Goal: Check status: Check status

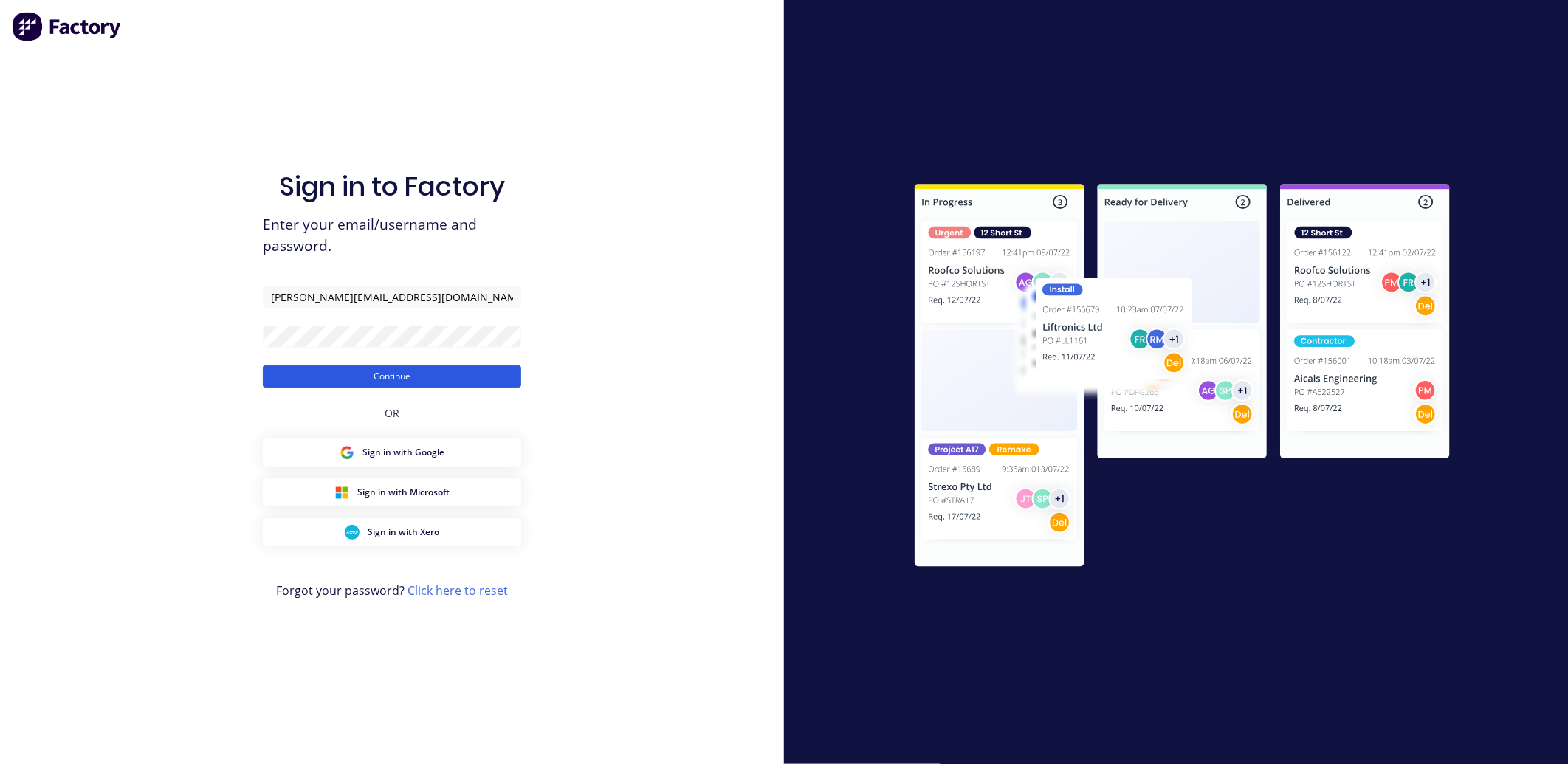
click at [474, 380] on button "Continue" at bounding box center [391, 376] width 258 height 22
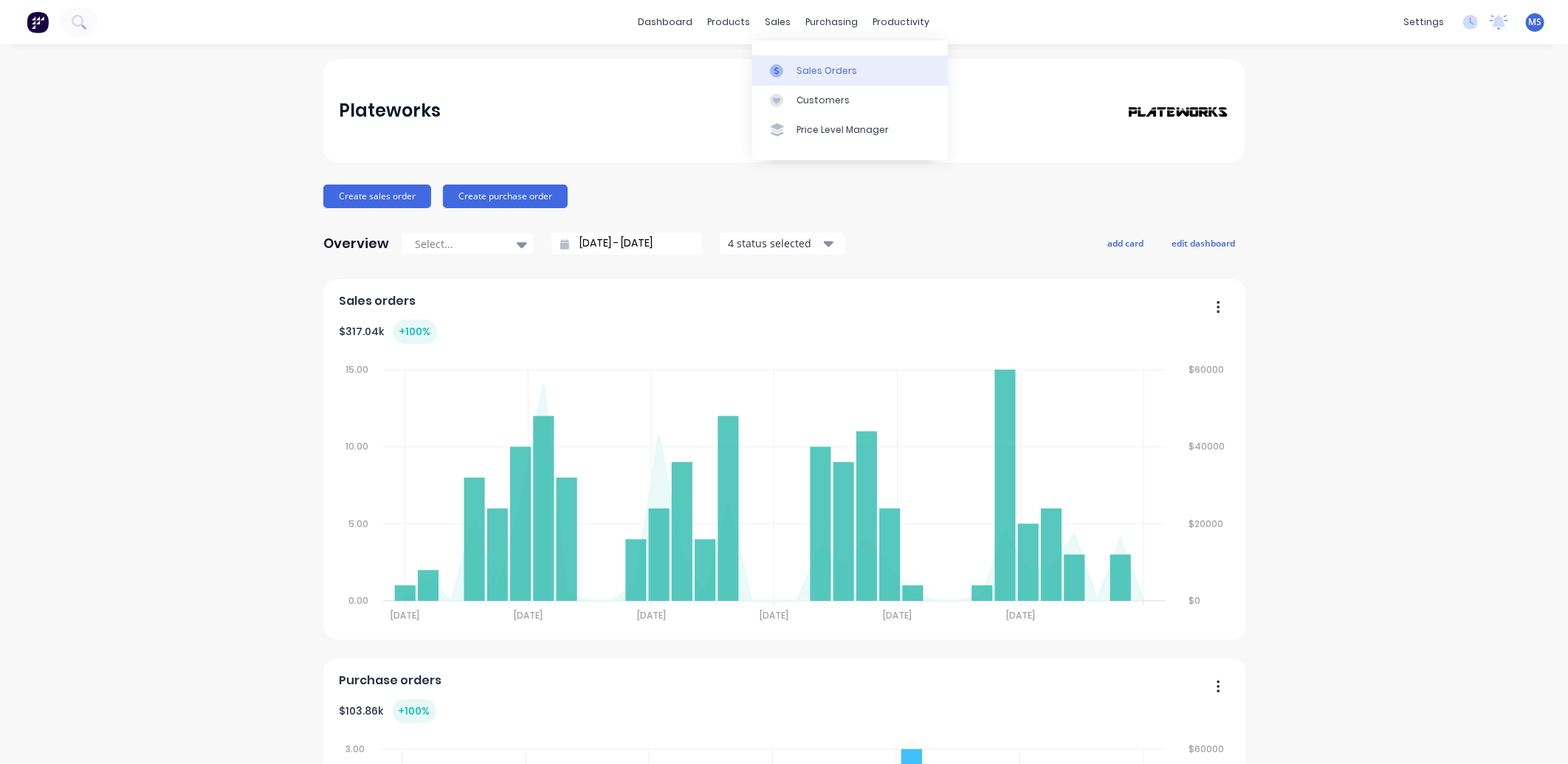
drag, startPoint x: 812, startPoint y: 68, endPoint x: 799, endPoint y: 70, distance: 13.2
click at [812, 68] on div "Sales Orders" at bounding box center [826, 70] width 60 height 13
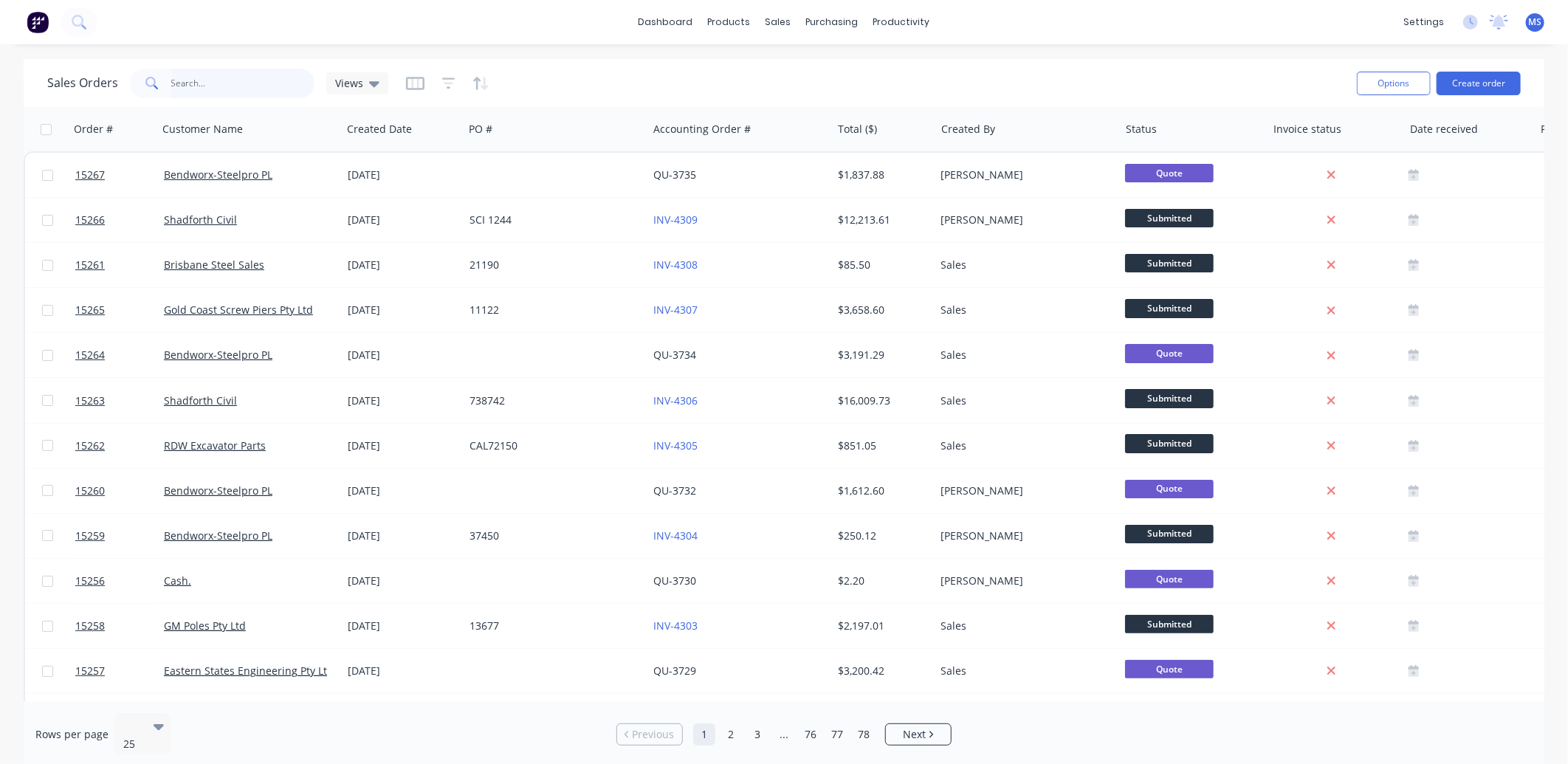
click at [218, 87] on input "text" at bounding box center [243, 83] width 144 height 30
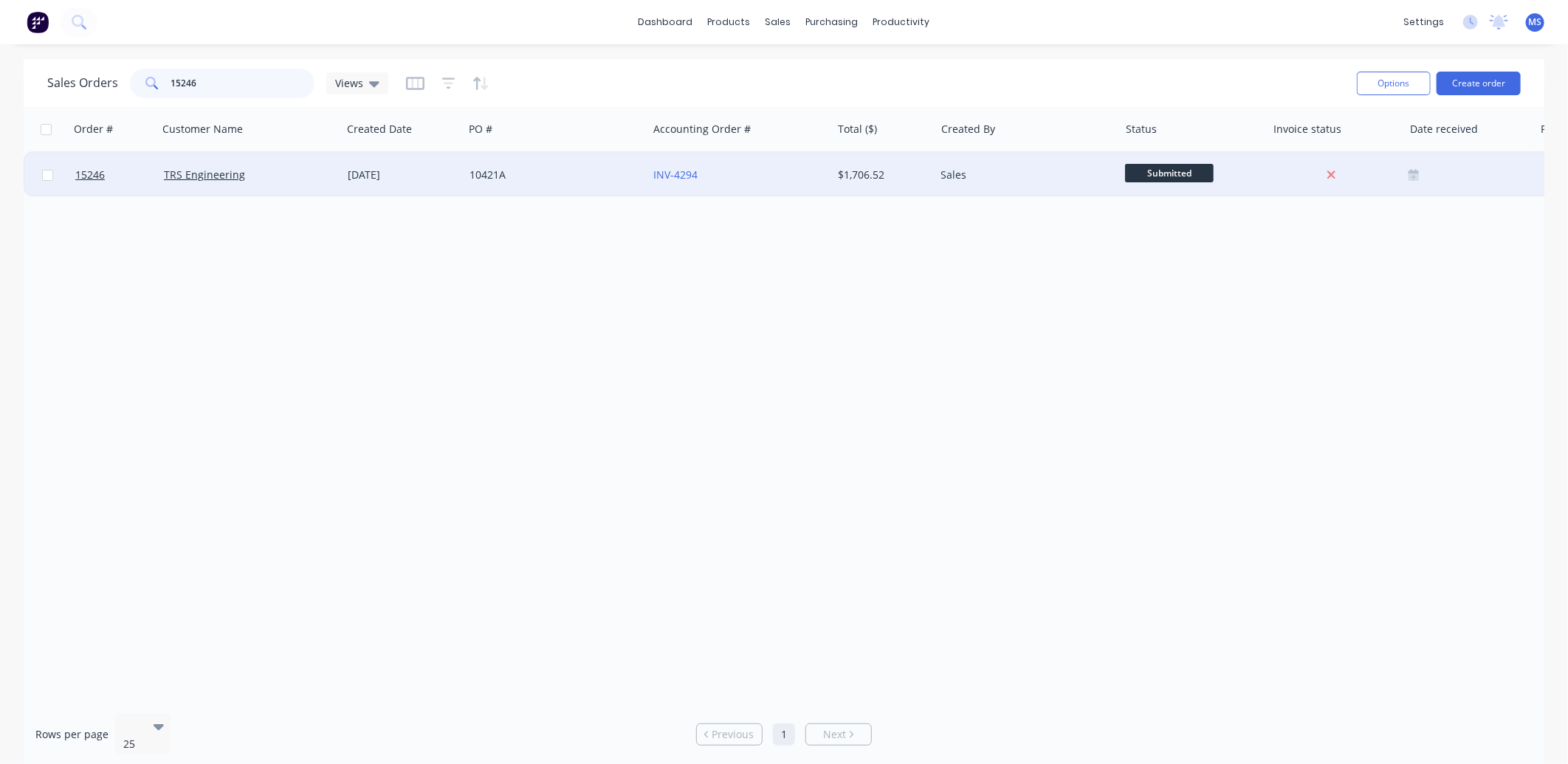
type input "15246"
click at [228, 185] on div "TRS Engineering" at bounding box center [250, 175] width 184 height 45
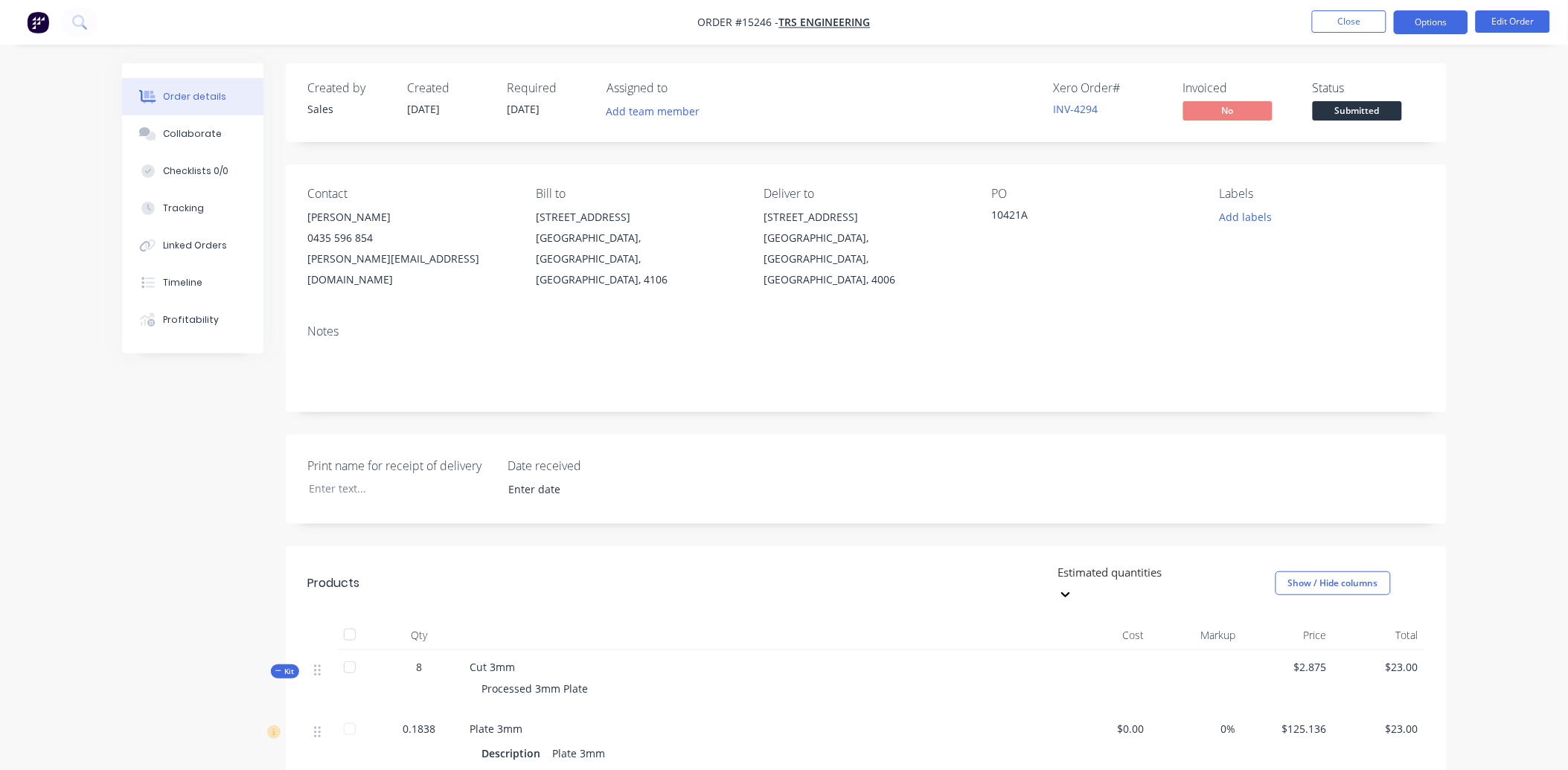
click at [1457, 15] on button "Options" at bounding box center [1431, 22] width 74 height 24
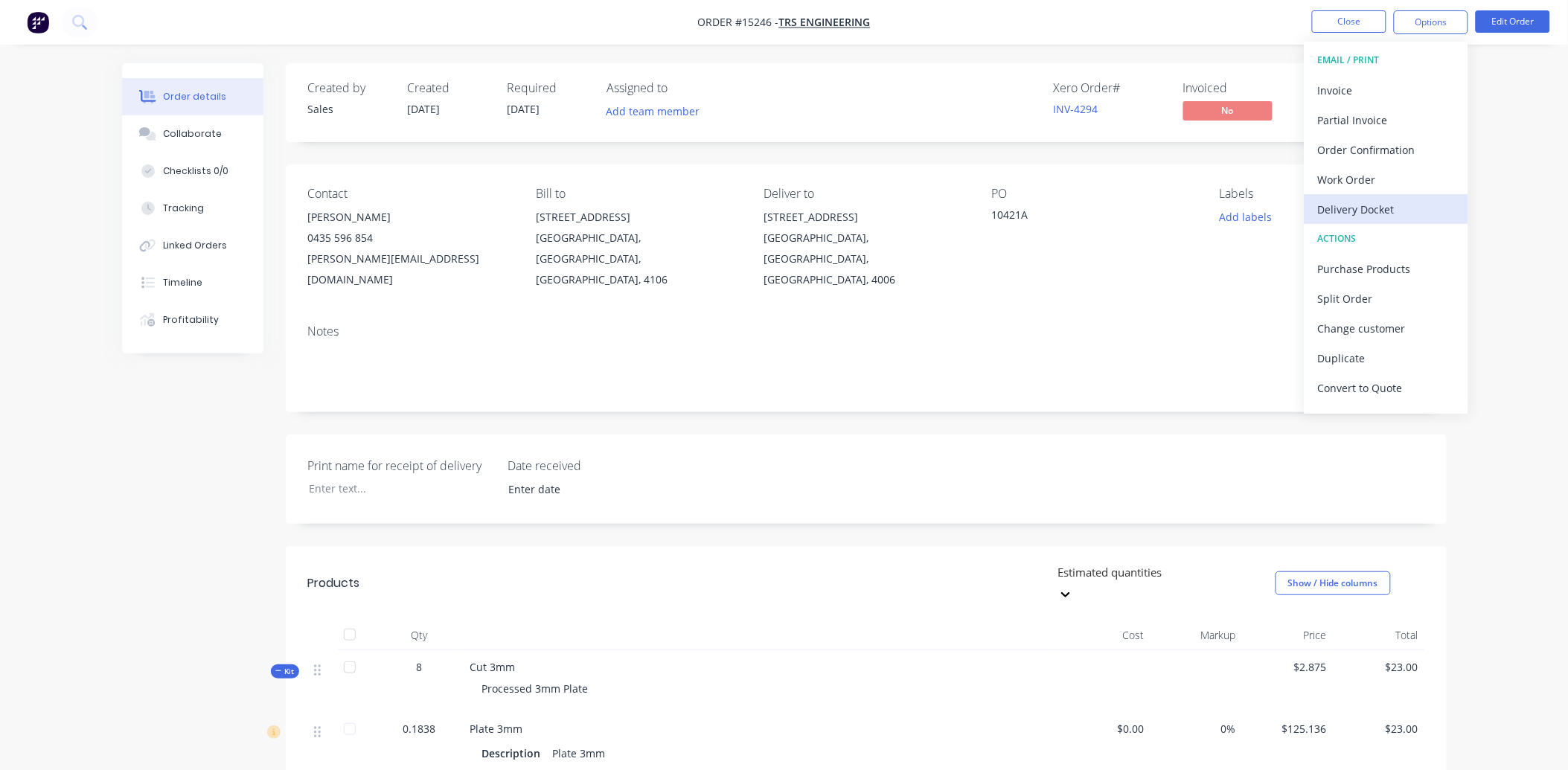
click at [1411, 202] on div "Delivery Docket" at bounding box center [1386, 209] width 137 height 21
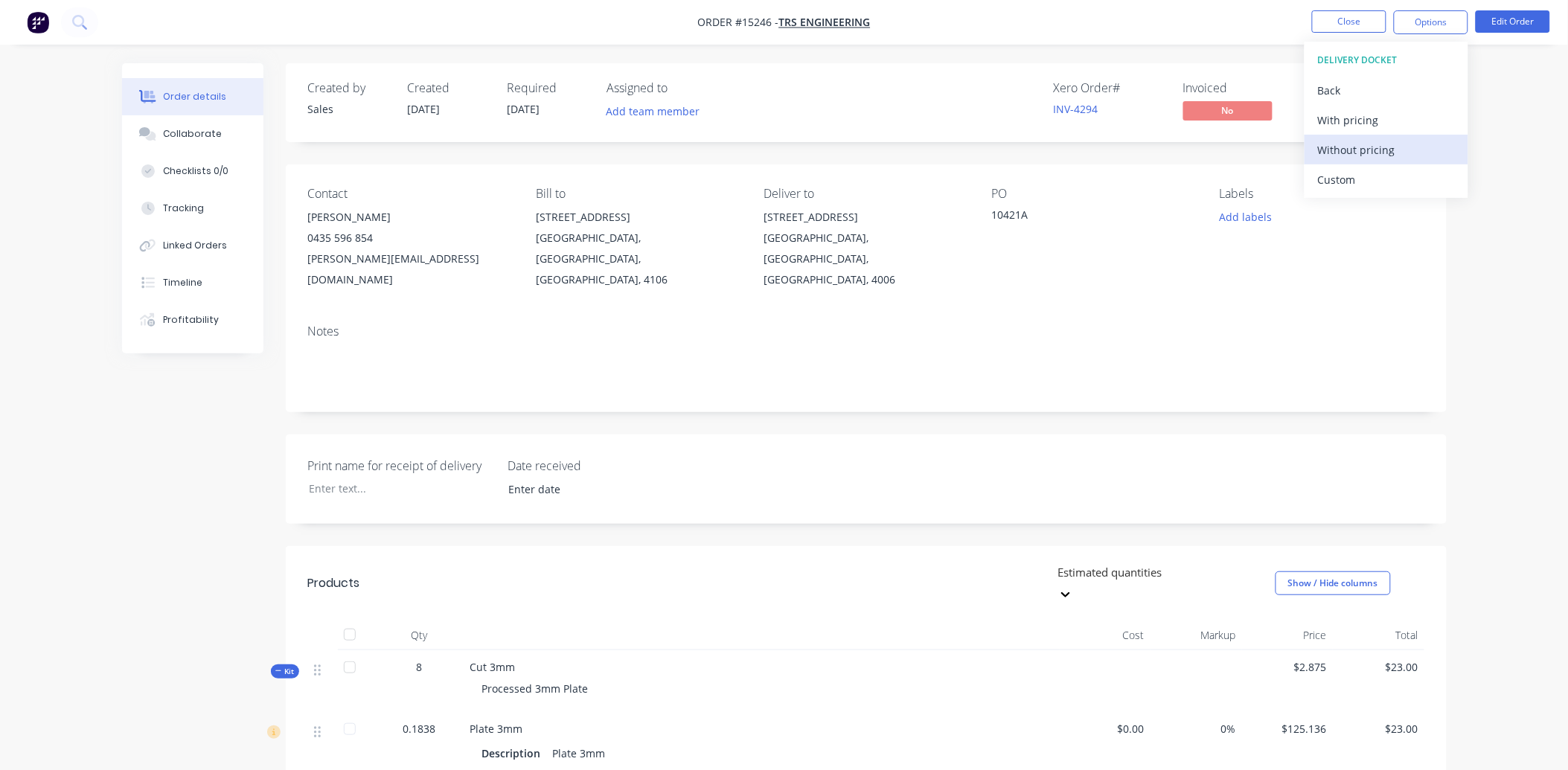
click at [1399, 149] on div "Without pricing" at bounding box center [1386, 150] width 137 height 21
click at [893, 325] on div "Notes" at bounding box center [866, 332] width 1116 height 14
click at [1363, 20] on button "Close" at bounding box center [1349, 21] width 74 height 22
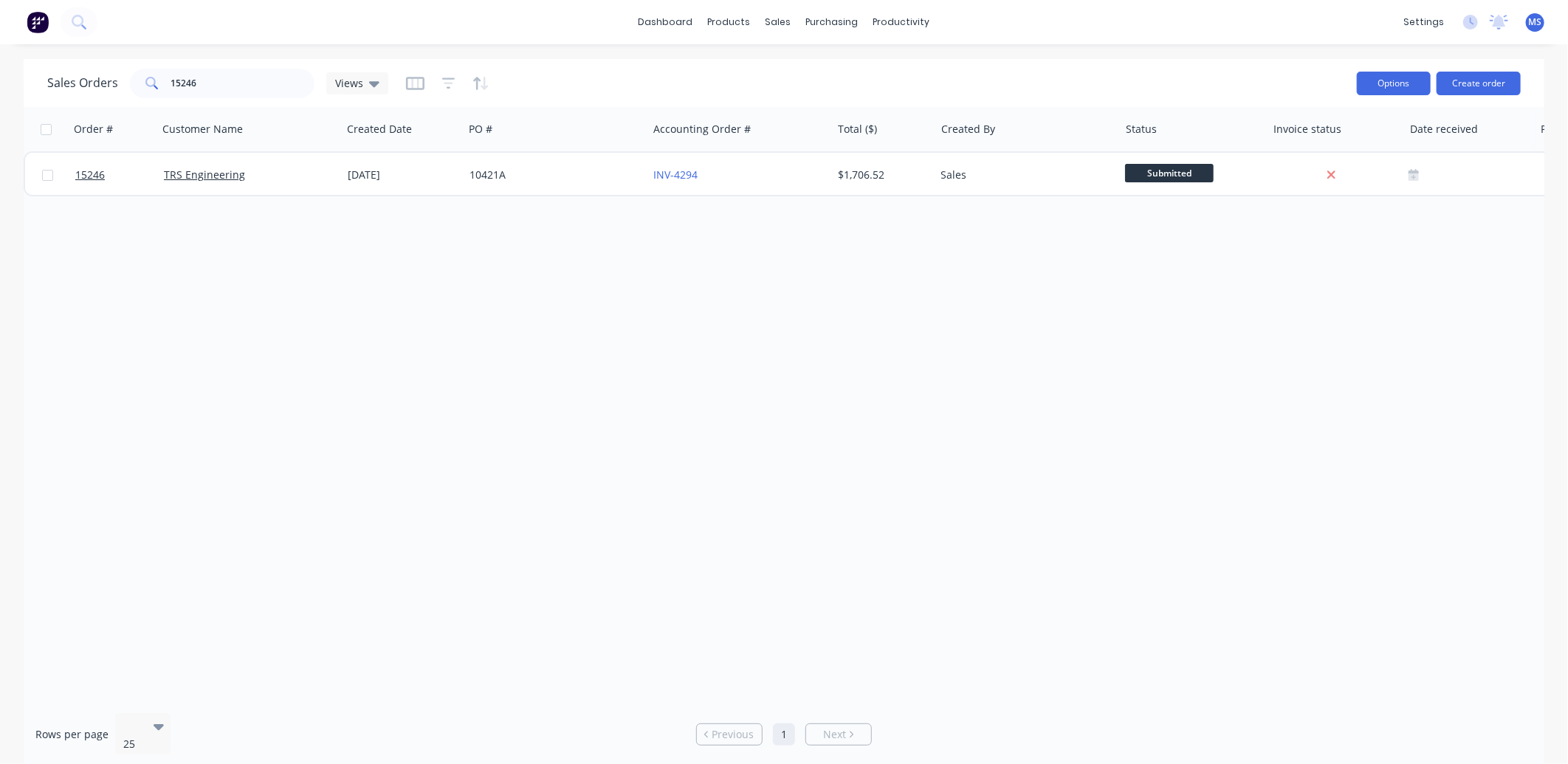
click at [1367, 90] on button "Options" at bounding box center [1393, 83] width 74 height 24
click at [1274, 70] on div "Sales Orders 15246 Views" at bounding box center [696, 82] width 1298 height 36
click at [829, 106] on div "Customers" at bounding box center [830, 100] width 53 height 13
